Goal: Use online tool/utility: Utilize a website feature to perform a specific function

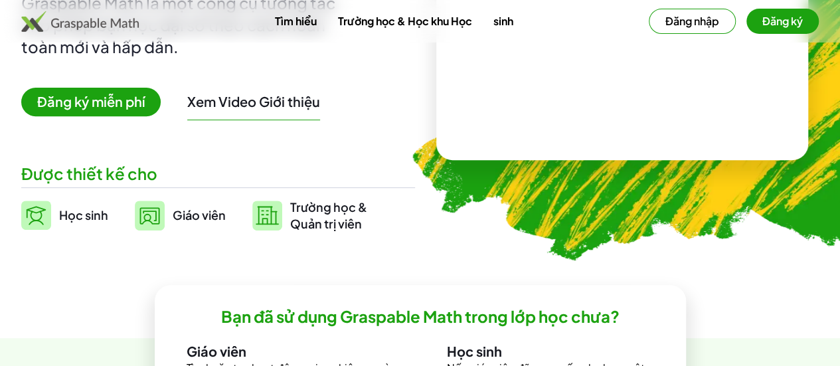
scroll to position [199, 0]
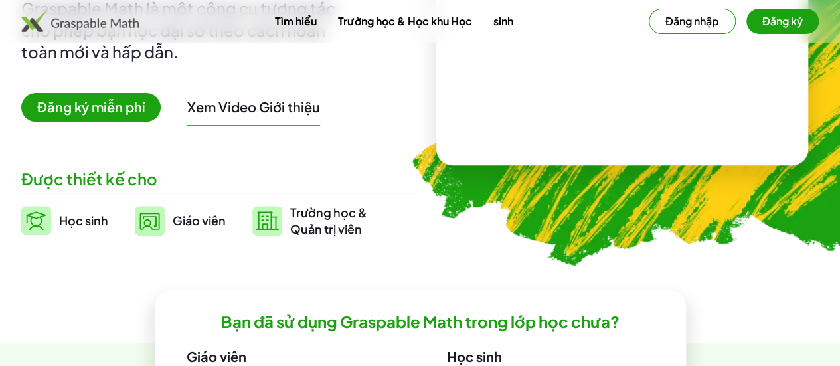
click at [129, 111] on font "Đăng ký miễn phí" at bounding box center [91, 106] width 108 height 17
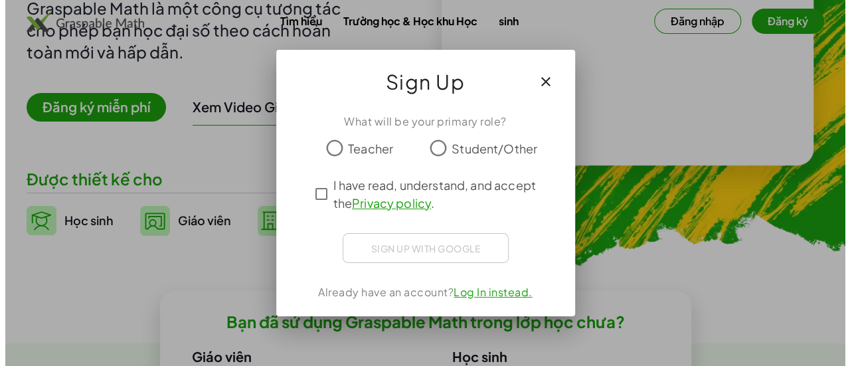
scroll to position [0, 0]
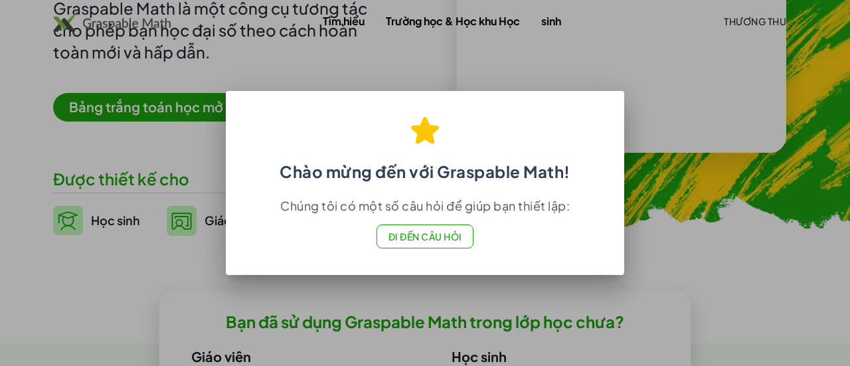
click at [436, 231] on font "Đi đến Câu hỏi" at bounding box center [426, 237] width 74 height 12
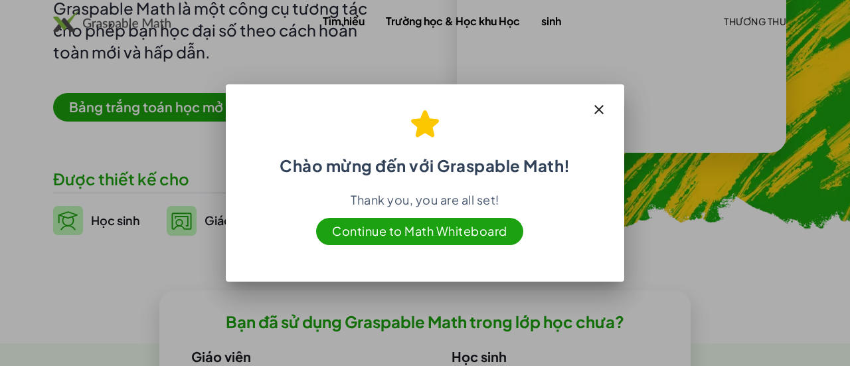
click at [440, 231] on span "Continue to Math Whiteboard" at bounding box center [419, 231] width 207 height 27
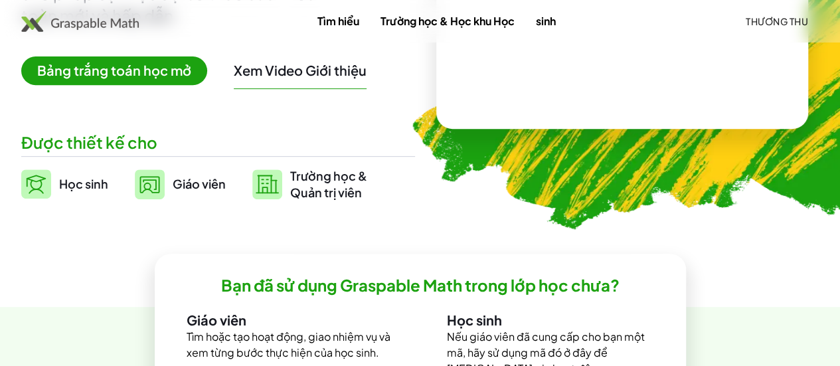
scroll to position [266, 0]
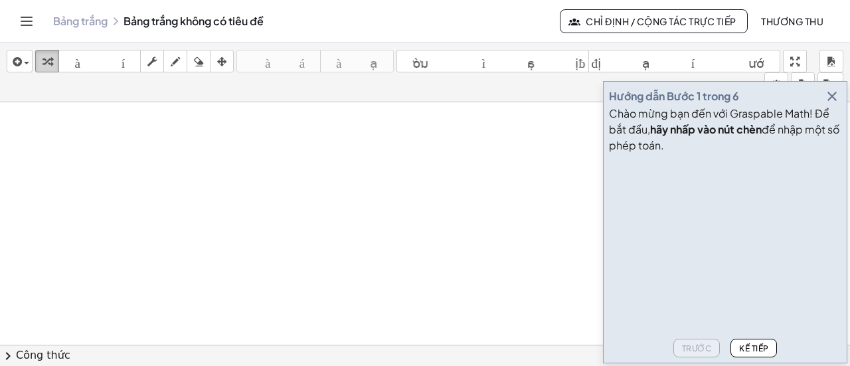
click at [52, 63] on div "button" at bounding box center [47, 61] width 17 height 16
click at [24, 62] on span "button" at bounding box center [26, 63] width 5 height 3
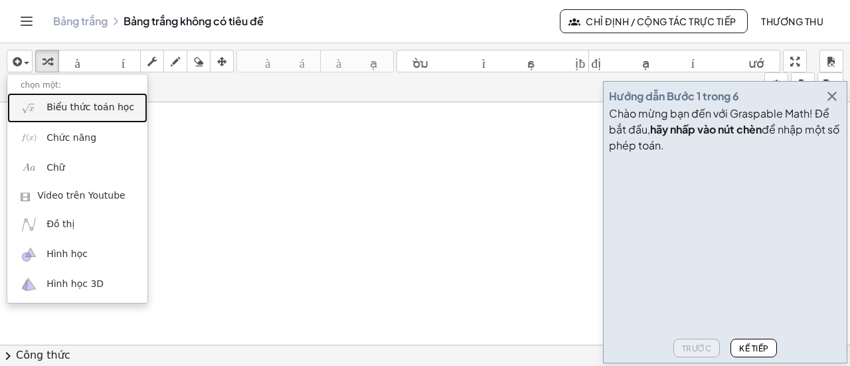
click at [68, 116] on link "Biểu thức toán học" at bounding box center [77, 108] width 140 height 30
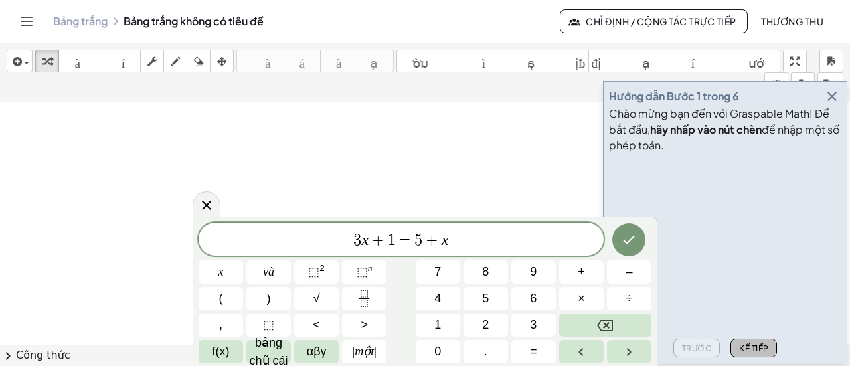
click at [767, 348] on font "Kế tiếp" at bounding box center [753, 348] width 29 height 10
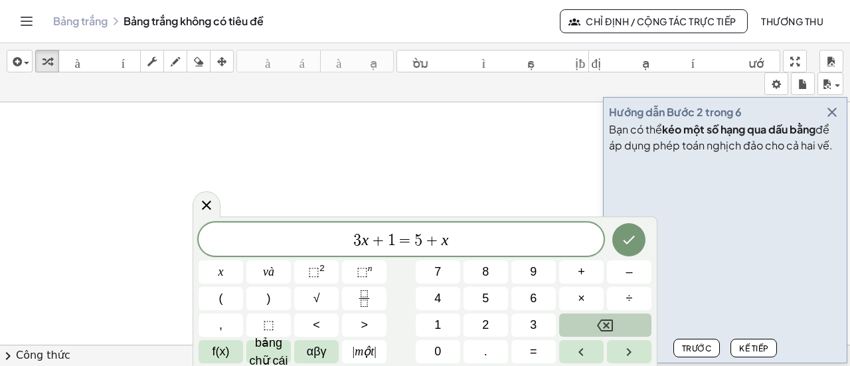
scroll to position [199, 0]
click at [635, 238] on icon "Xong" at bounding box center [629, 240] width 16 height 16
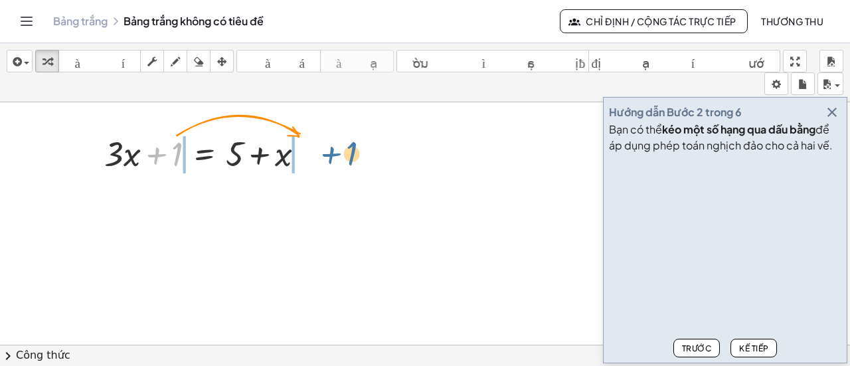
drag, startPoint x: 178, startPoint y: 152, endPoint x: 361, endPoint y: 169, distance: 184.2
drag, startPoint x: 173, startPoint y: 151, endPoint x: 320, endPoint y: 165, distance: 146.8
click at [320, 165] on div at bounding box center [210, 152] width 224 height 45
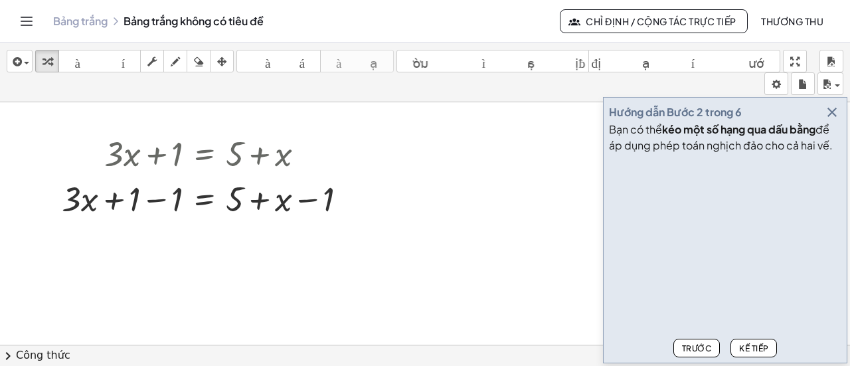
click at [755, 346] on font "Kế tiếp" at bounding box center [753, 348] width 29 height 10
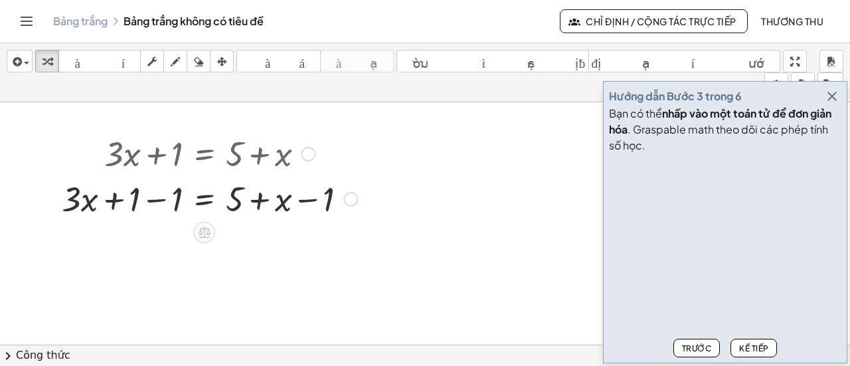
click at [173, 205] on div at bounding box center [209, 197] width 309 height 45
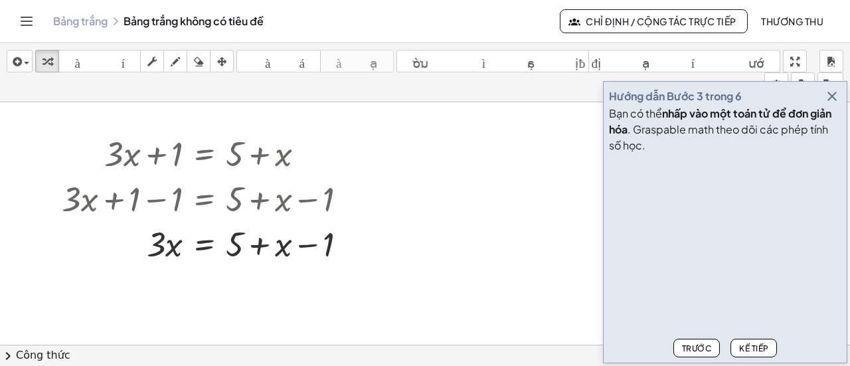
click at [752, 347] on font "Kế tiếp" at bounding box center [753, 348] width 29 height 10
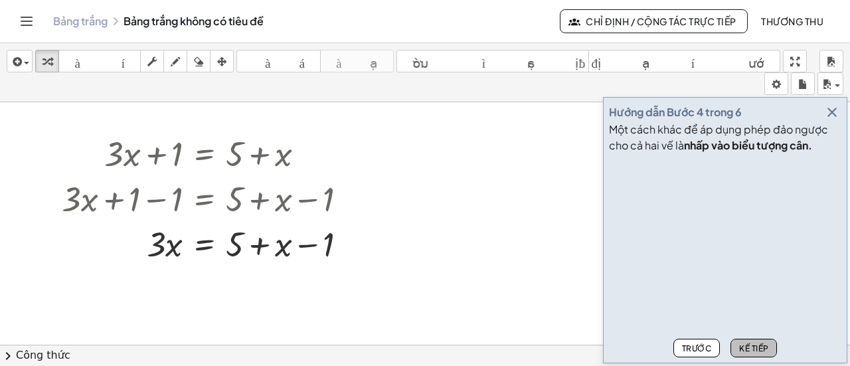
click at [753, 351] on font "Kế tiếp" at bounding box center [753, 348] width 29 height 10
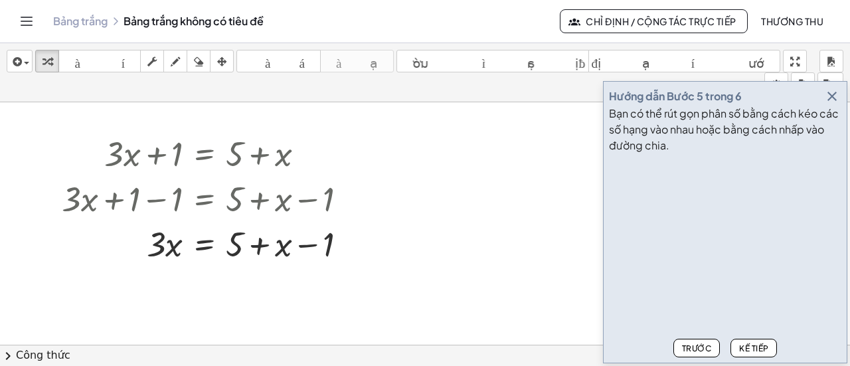
click at [753, 350] on font "Kế tiếp" at bounding box center [753, 348] width 29 height 10
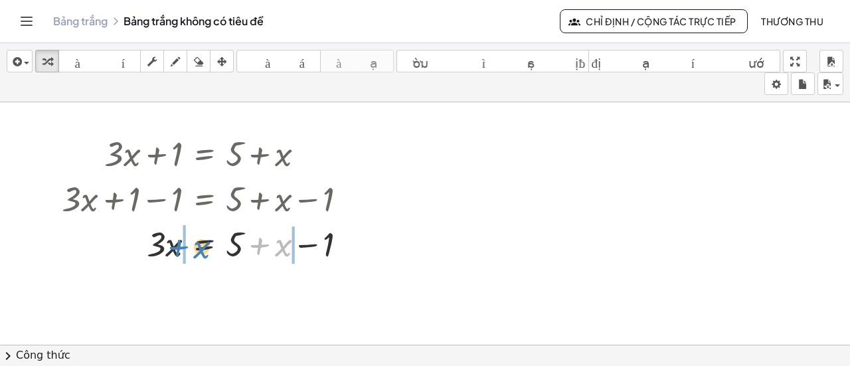
drag, startPoint x: 278, startPoint y: 246, endPoint x: 197, endPoint y: 248, distance: 81.1
click at [197, 248] on div at bounding box center [209, 243] width 309 height 45
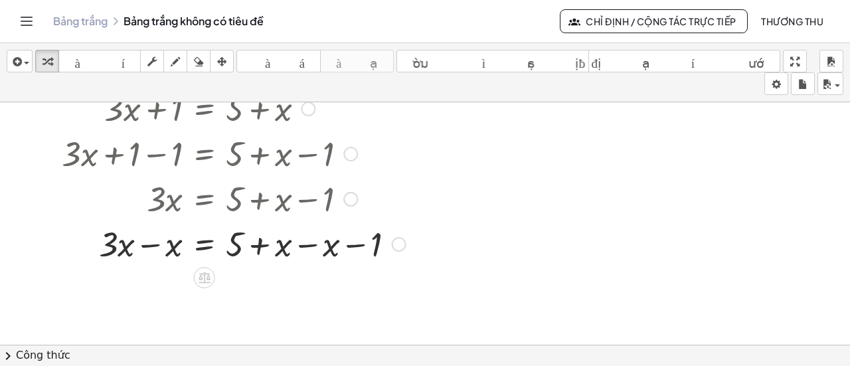
scroll to position [266, 0]
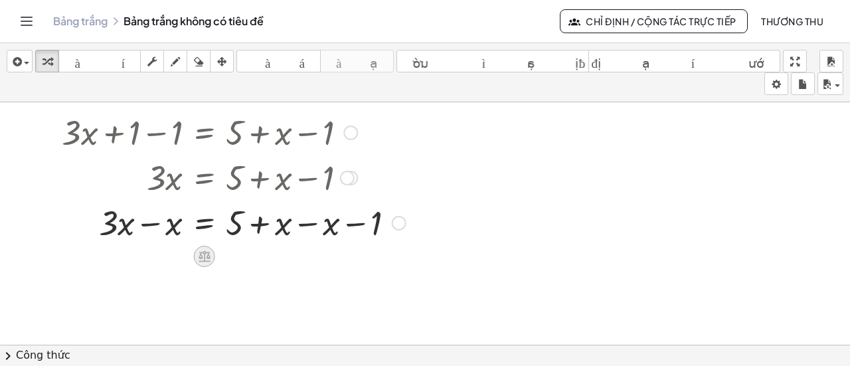
click at [203, 254] on icon at bounding box center [205, 256] width 12 height 11
drag, startPoint x: 118, startPoint y: 226, endPoint x: 125, endPoint y: 233, distance: 9.9
click at [125, 233] on div at bounding box center [233, 221] width 357 height 45
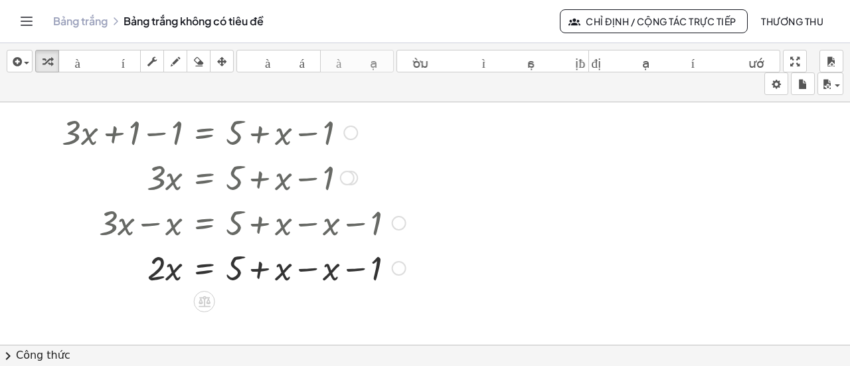
click at [233, 171] on div at bounding box center [233, 176] width 357 height 45
click at [279, 272] on div at bounding box center [233, 266] width 357 height 45
drag, startPoint x: 282, startPoint y: 272, endPoint x: 198, endPoint y: 290, distance: 85.5
click at [282, 273] on div at bounding box center [233, 266] width 357 height 45
click at [206, 299] on icon at bounding box center [204, 301] width 14 height 14
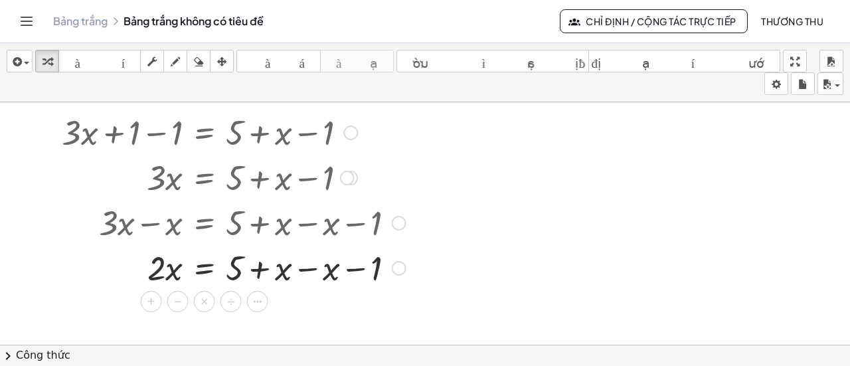
click at [284, 274] on div at bounding box center [233, 266] width 357 height 45
click at [285, 277] on div at bounding box center [233, 266] width 357 height 45
click at [201, 302] on icon at bounding box center [205, 301] width 12 height 11
click at [284, 272] on div at bounding box center [233, 266] width 357 height 45
drag, startPoint x: 219, startPoint y: 298, endPoint x: 210, endPoint y: 300, distance: 9.4
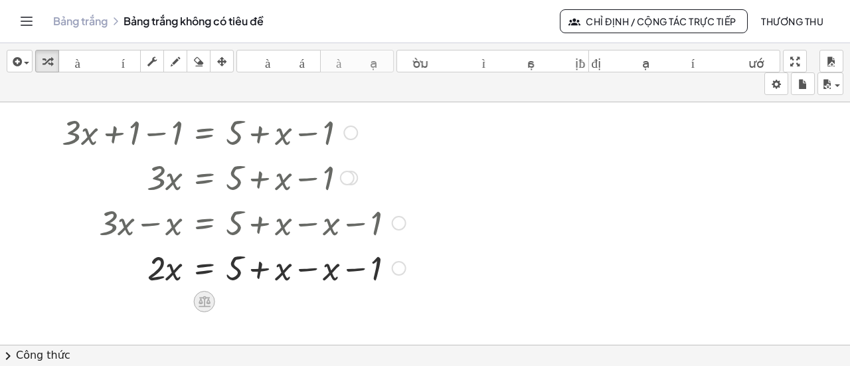
click at [210, 300] on icon at bounding box center [204, 301] width 14 height 14
drag, startPoint x: 332, startPoint y: 273, endPoint x: 316, endPoint y: 277, distance: 16.4
click at [317, 276] on div at bounding box center [233, 266] width 357 height 45
drag, startPoint x: 326, startPoint y: 268, endPoint x: 281, endPoint y: 270, distance: 44.6
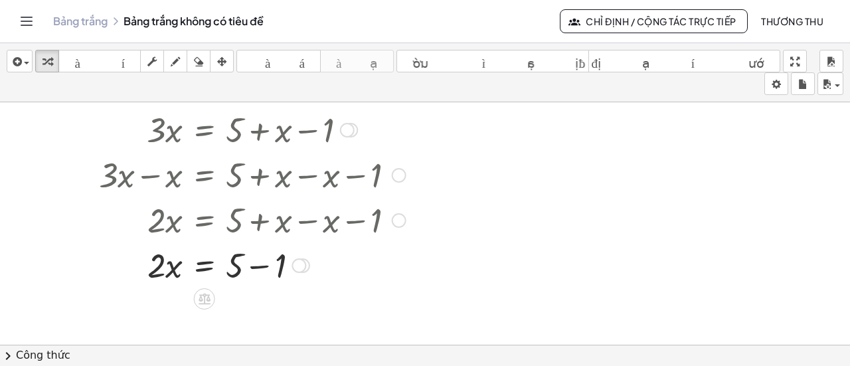
scroll to position [332, 0]
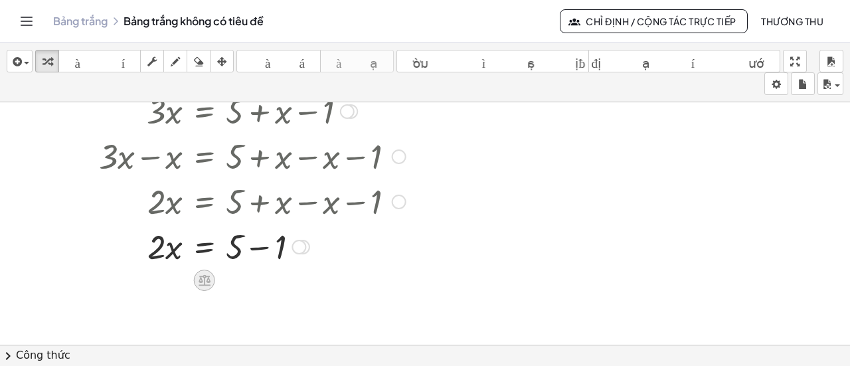
click at [202, 279] on icon at bounding box center [205, 280] width 12 height 11
drag, startPoint x: 239, startPoint y: 246, endPoint x: 287, endPoint y: 246, distance: 47.8
click at [287, 246] on div at bounding box center [233, 245] width 357 height 45
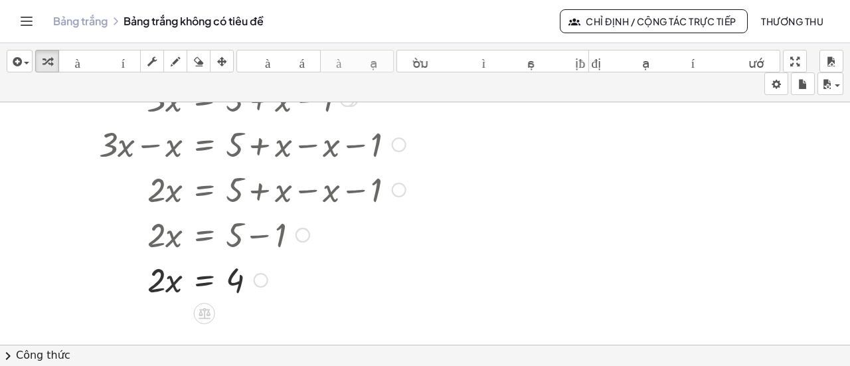
scroll to position [347, 0]
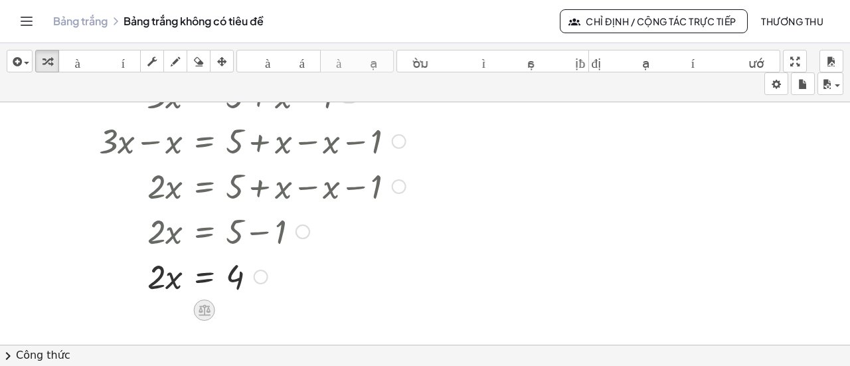
click at [209, 304] on icon at bounding box center [204, 310] width 14 height 14
drag, startPoint x: 159, startPoint y: 279, endPoint x: 245, endPoint y: 293, distance: 87.5
click at [246, 292] on div at bounding box center [233, 275] width 357 height 45
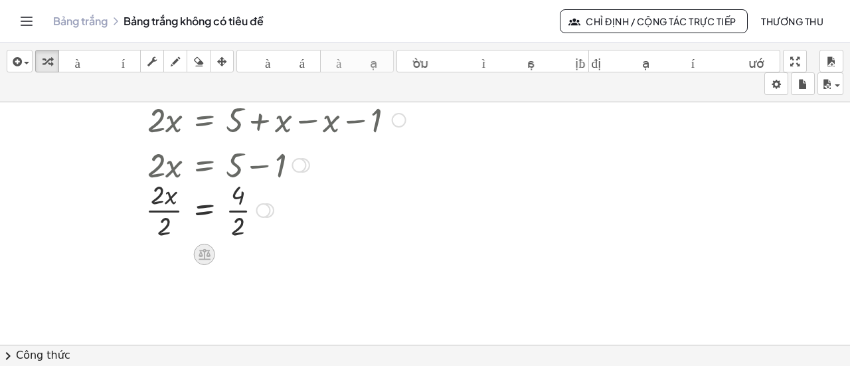
drag, startPoint x: 202, startPoint y: 256, endPoint x: 183, endPoint y: 236, distance: 27.7
click at [202, 255] on icon at bounding box center [204, 254] width 14 height 14
click at [163, 209] on div at bounding box center [233, 209] width 357 height 66
click at [208, 318] on icon at bounding box center [205, 321] width 12 height 11
click at [237, 277] on div at bounding box center [233, 275] width 357 height 66
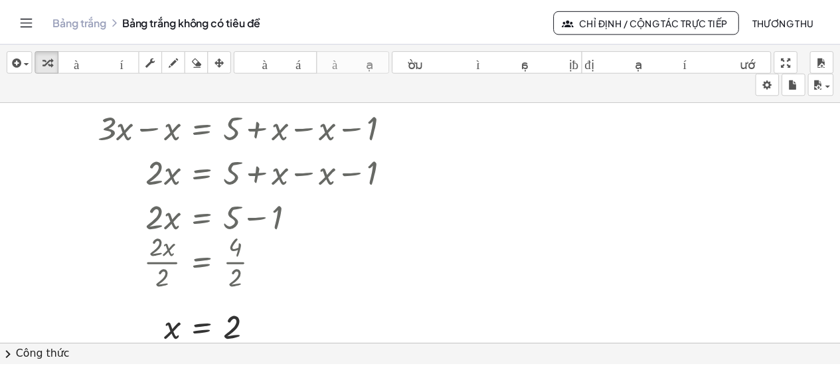
scroll to position [0, 0]
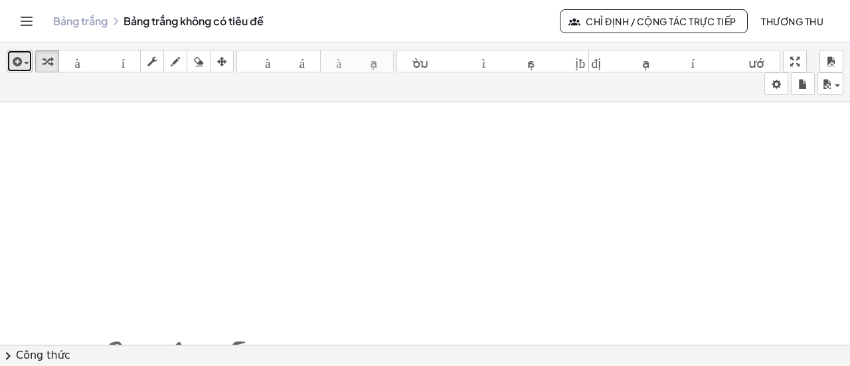
click at [20, 62] on icon "button" at bounding box center [16, 62] width 12 height 16
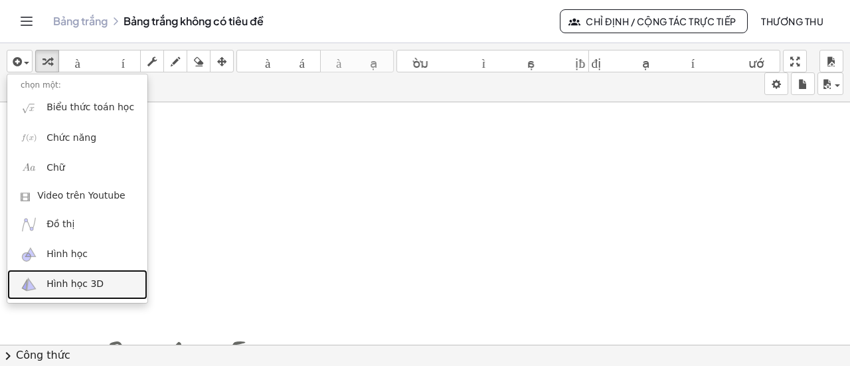
click at [88, 289] on font "Hình học 3D" at bounding box center [75, 283] width 57 height 11
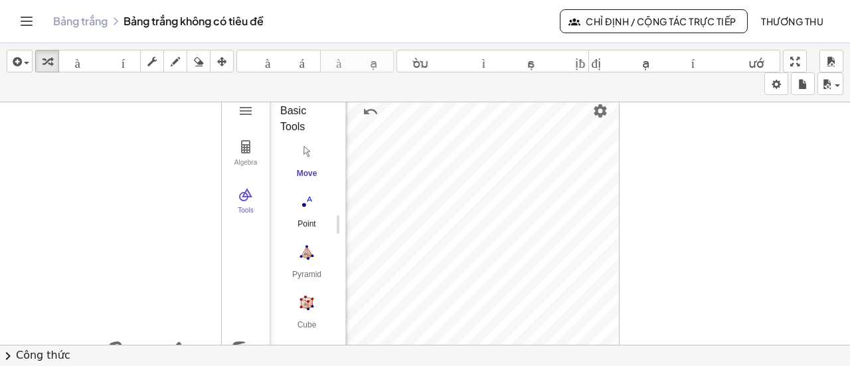
click at [306, 205] on img "Point. Select position or line, function, or curve" at bounding box center [306, 201] width 53 height 21
click at [310, 300] on img "Cube. Select two points or other corresponding objects" at bounding box center [306, 302] width 53 height 21
click at [13, 60] on icon "button" at bounding box center [16, 62] width 12 height 16
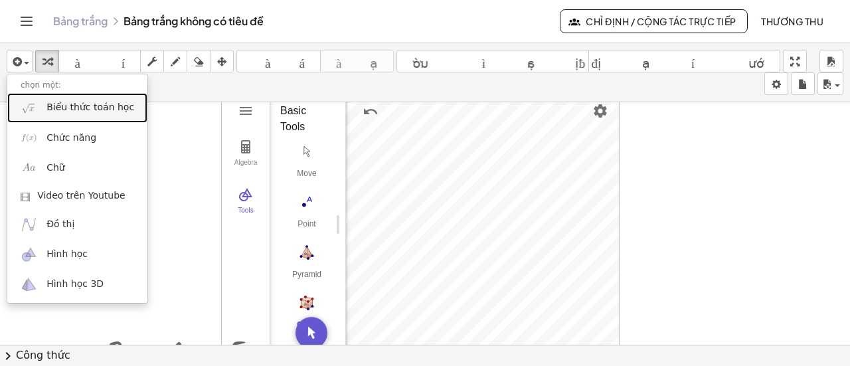
click at [85, 112] on font "Biểu thức toán học" at bounding box center [91, 107] width 88 height 11
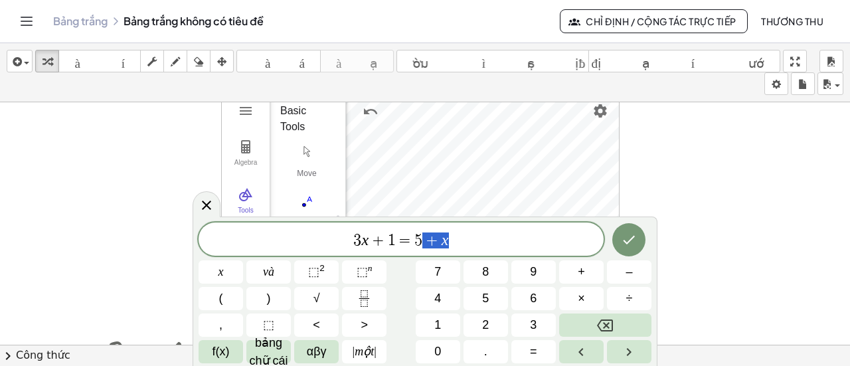
drag, startPoint x: 430, startPoint y: 241, endPoint x: 458, endPoint y: 242, distance: 28.6
click at [635, 246] on icon "Xong" at bounding box center [629, 240] width 16 height 16
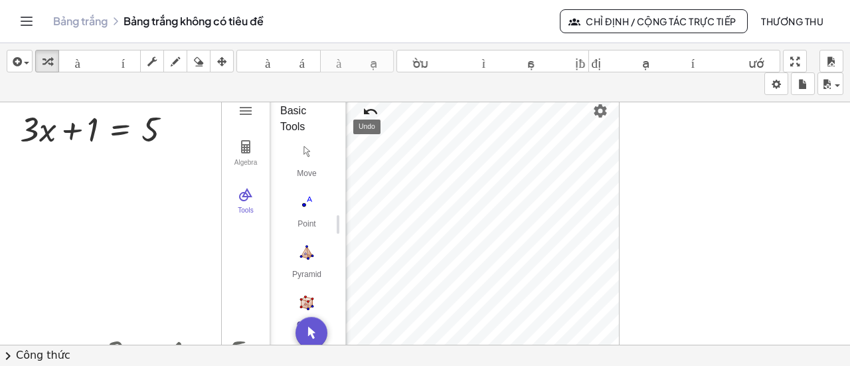
click at [364, 110] on img "Undo" at bounding box center [371, 112] width 16 height 16
click at [371, 106] on img "Undo" at bounding box center [371, 112] width 16 height 16
click at [40, 132] on div at bounding box center [101, 128] width 176 height 45
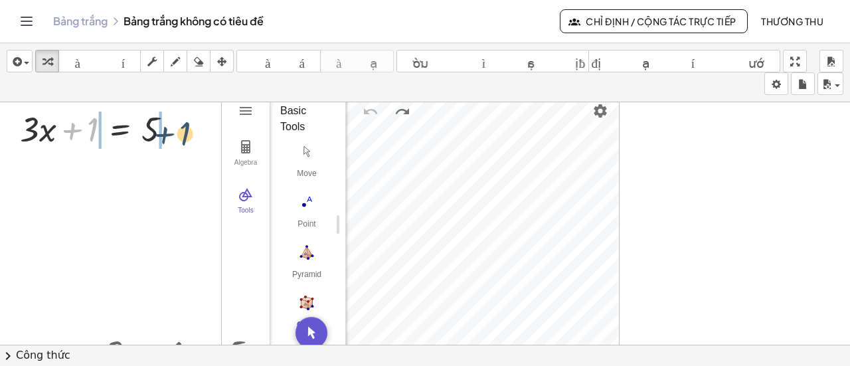
drag, startPoint x: 89, startPoint y: 130, endPoint x: 184, endPoint y: 135, distance: 95.1
click at [184, 135] on div at bounding box center [101, 128] width 176 height 45
click at [32, 25] on icon "Chuyển đổi điều hướng" at bounding box center [26, 21] width 11 height 8
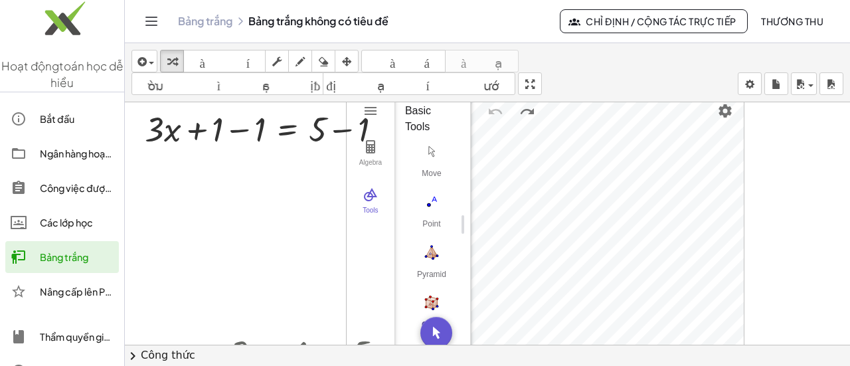
click at [74, 256] on font "Bảng trắng" at bounding box center [64, 257] width 48 height 12
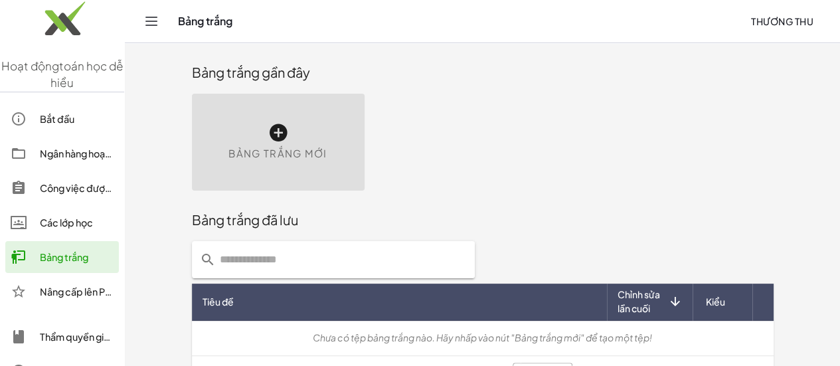
click at [231, 138] on div "Bảng trắng mới" at bounding box center [278, 142] width 173 height 97
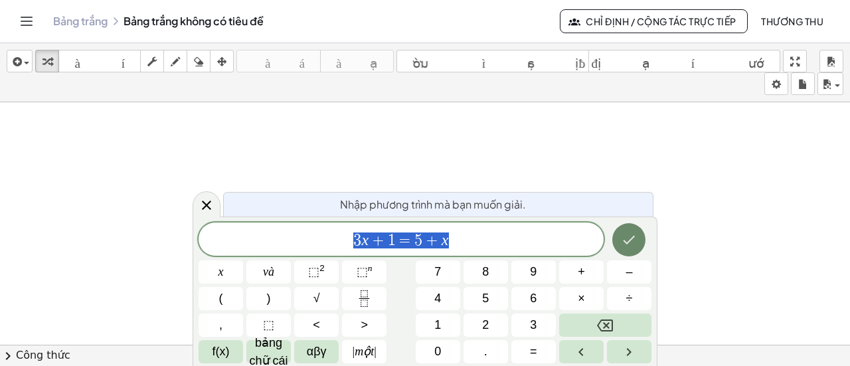
click at [631, 251] on button "Xong" at bounding box center [629, 239] width 33 height 33
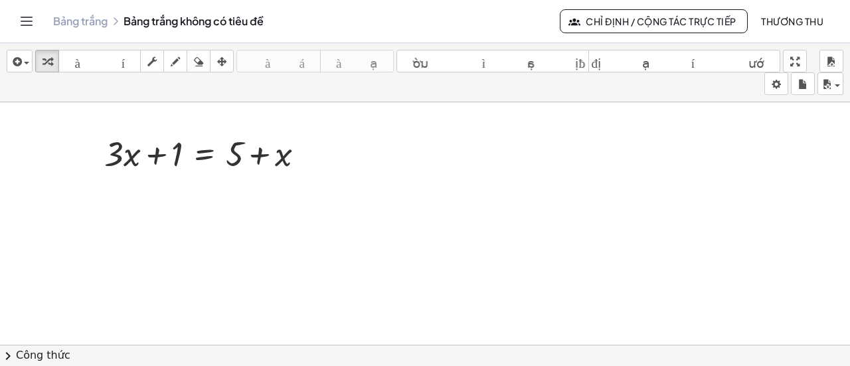
click at [210, 180] on div at bounding box center [425, 355] width 850 height 506
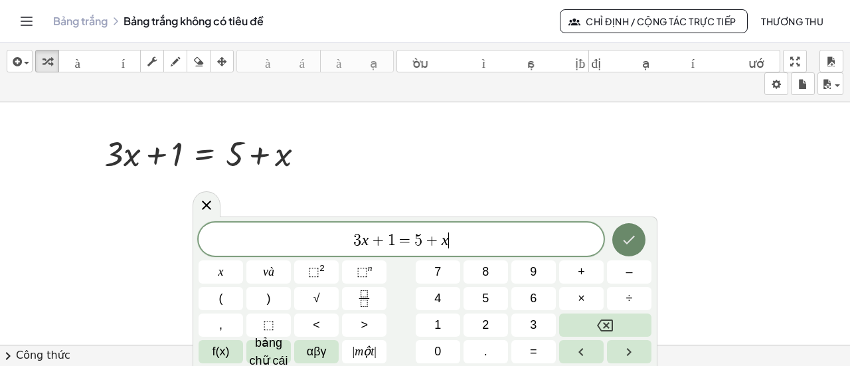
click at [628, 244] on icon "Xong" at bounding box center [629, 240] width 16 height 16
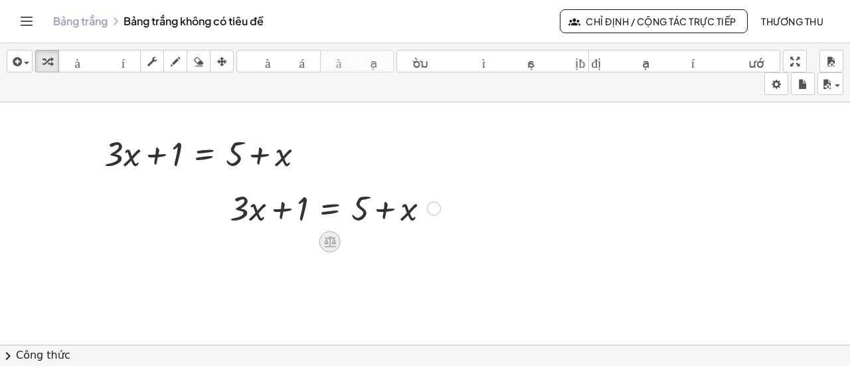
click at [331, 242] on icon at bounding box center [330, 242] width 14 height 14
drag, startPoint x: 302, startPoint y: 208, endPoint x: 425, endPoint y: 211, distance: 122.3
click at [425, 211] on div at bounding box center [335, 207] width 224 height 45
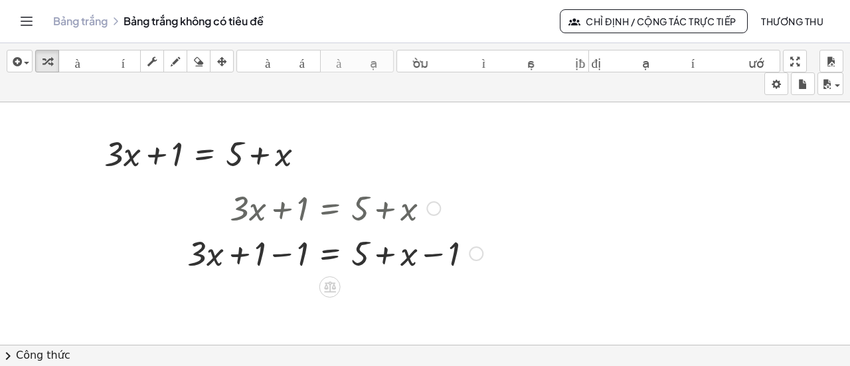
drag, startPoint x: 406, startPoint y: 214, endPoint x: 297, endPoint y: 207, distance: 109.2
click at [297, 207] on div at bounding box center [335, 207] width 309 height 45
click at [333, 285] on icon at bounding box center [330, 287] width 12 height 11
click at [271, 250] on div at bounding box center [335, 252] width 309 height 45
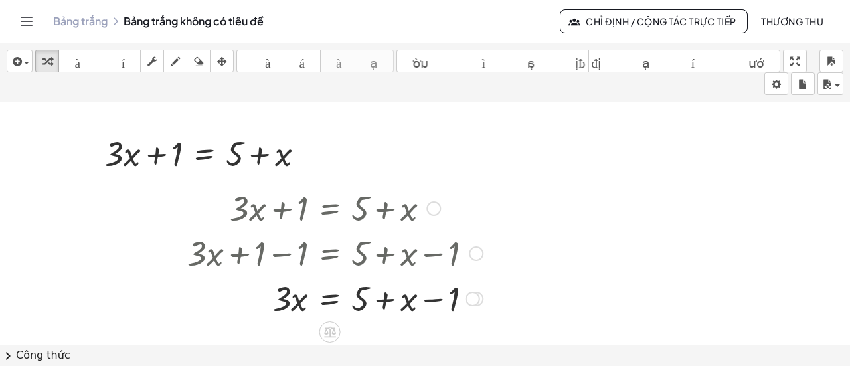
click at [329, 329] on icon at bounding box center [330, 332] width 12 height 11
click at [195, 20] on div "Bảng trắng Bảng trắng không có tiêu đề" at bounding box center [306, 21] width 507 height 13
click at [88, 29] on div "Bảng trắng Bảng trắng không có tiêu đề Chỉ định / Cộng tác trực tiếp Thương Thu" at bounding box center [425, 21] width 818 height 43
